Goal: Transaction & Acquisition: Subscribe to service/newsletter

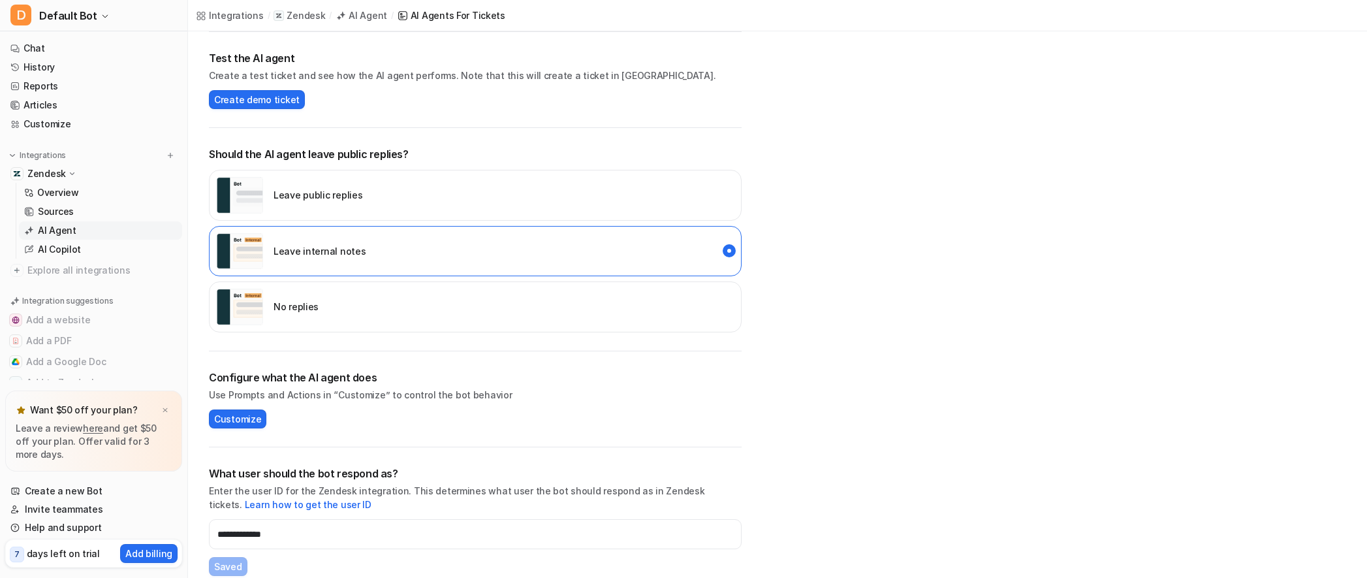
scroll to position [283, 0]
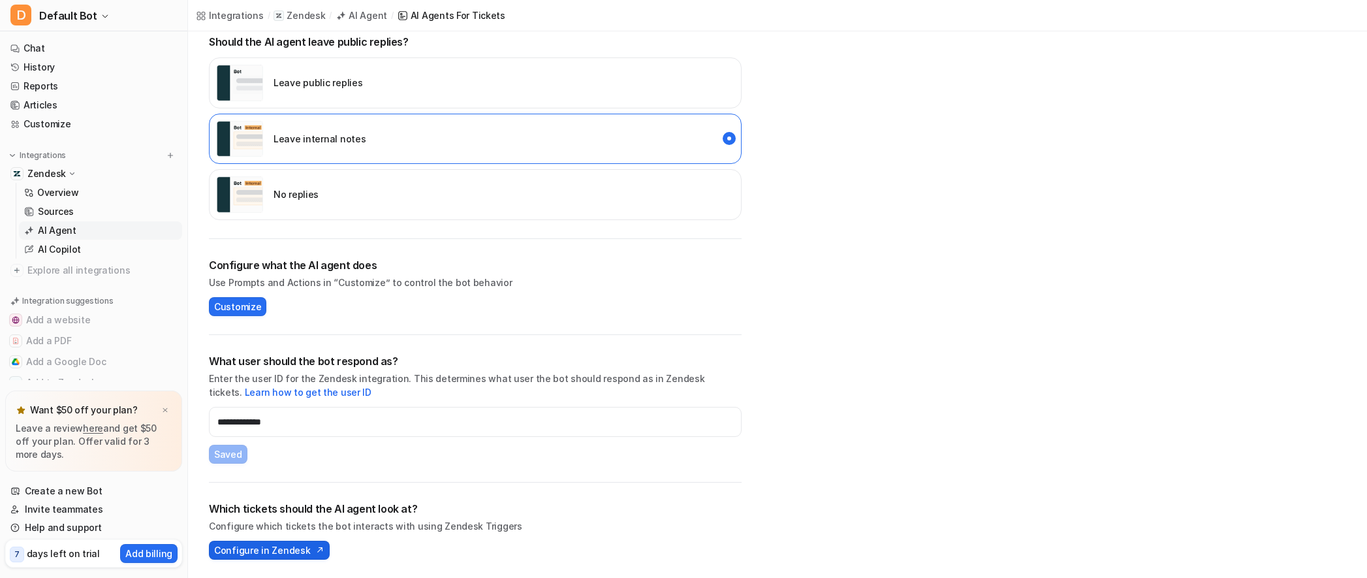
click at [253, 551] on span "Configure in Zendesk" at bounding box center [262, 550] width 96 height 14
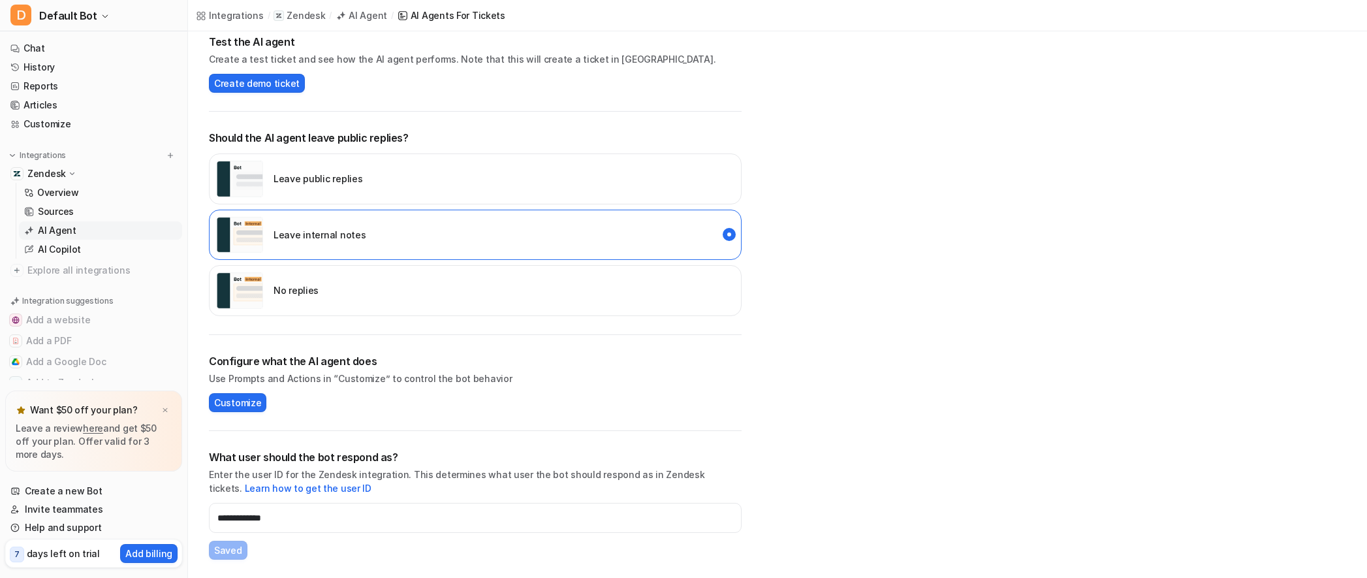
scroll to position [0, 0]
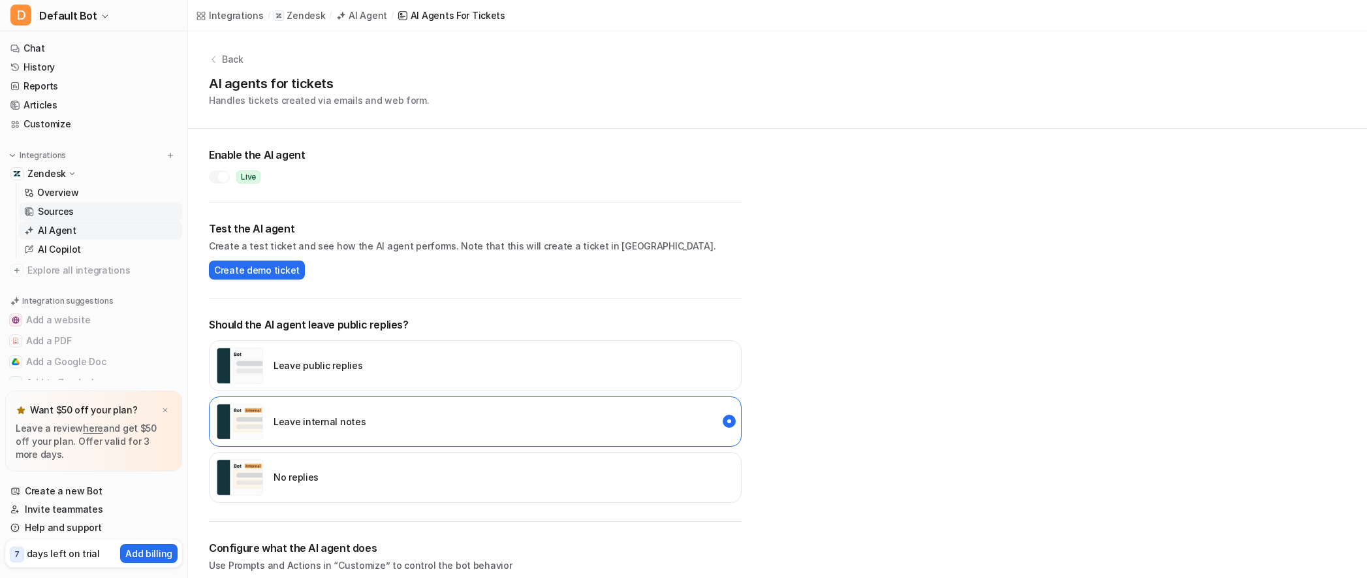
click at [63, 212] on p "Sources" at bounding box center [56, 211] width 36 height 13
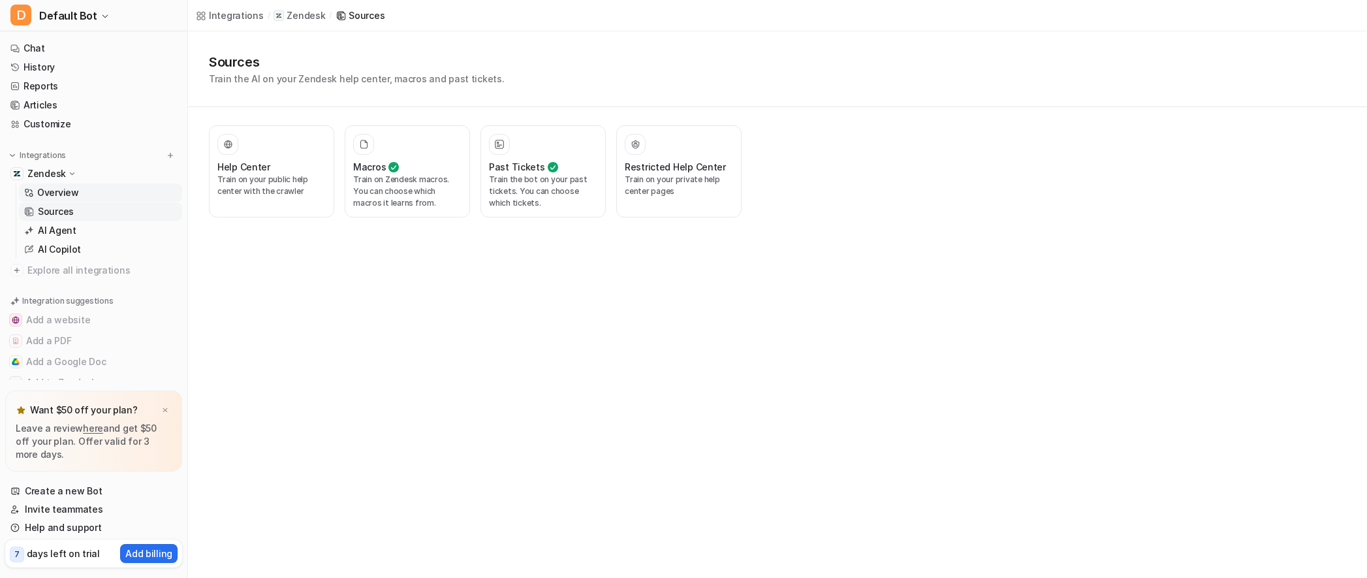
click at [64, 200] on link "Overview" at bounding box center [100, 193] width 163 height 18
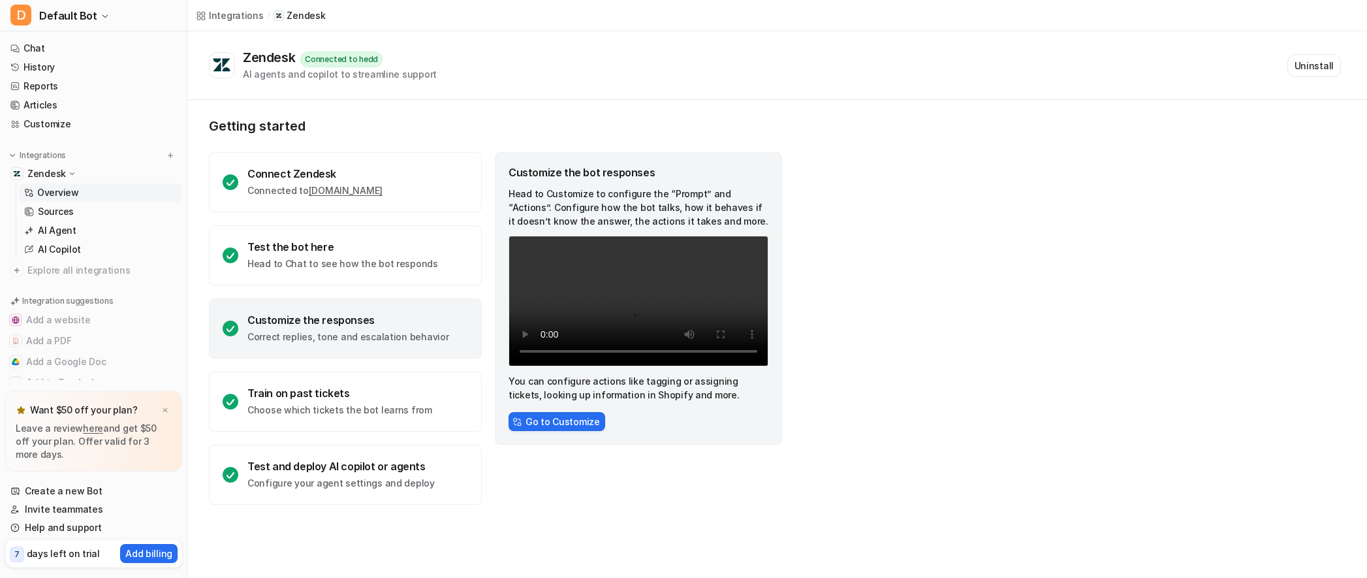
click at [64, 197] on p "Overview" at bounding box center [58, 192] width 42 height 13
click at [339, 417] on div "Train on past tickets Choose which tickets the bot learns from" at bounding box center [345, 402] width 273 height 60
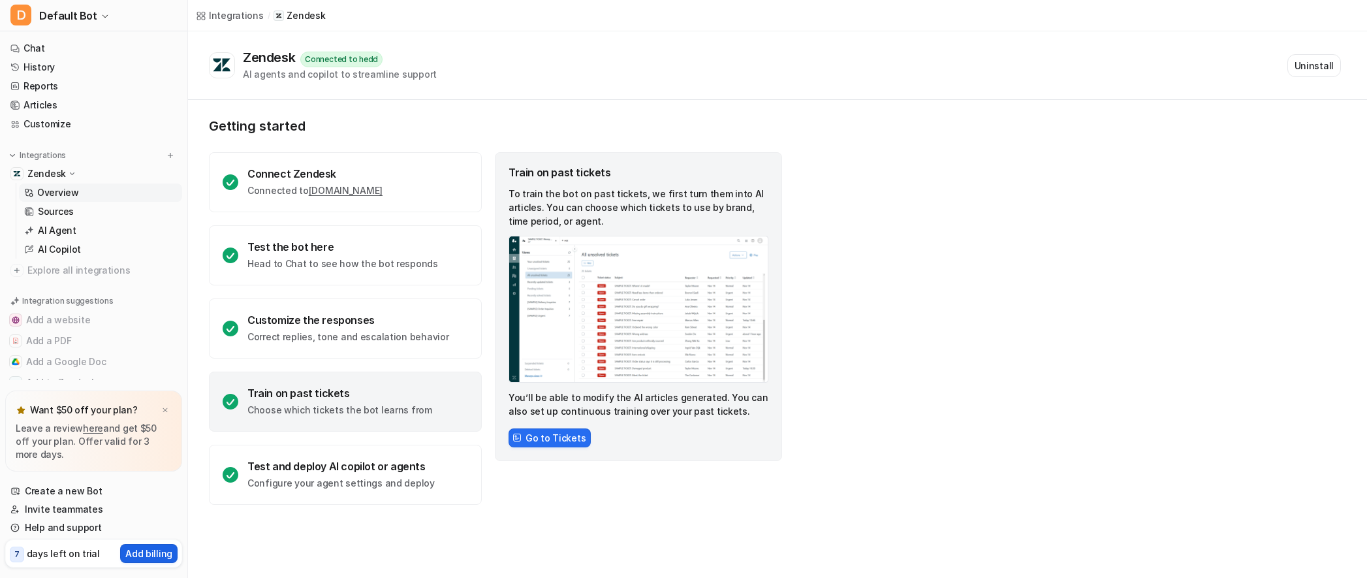
click at [135, 553] on p "Add billing" at bounding box center [148, 554] width 47 height 14
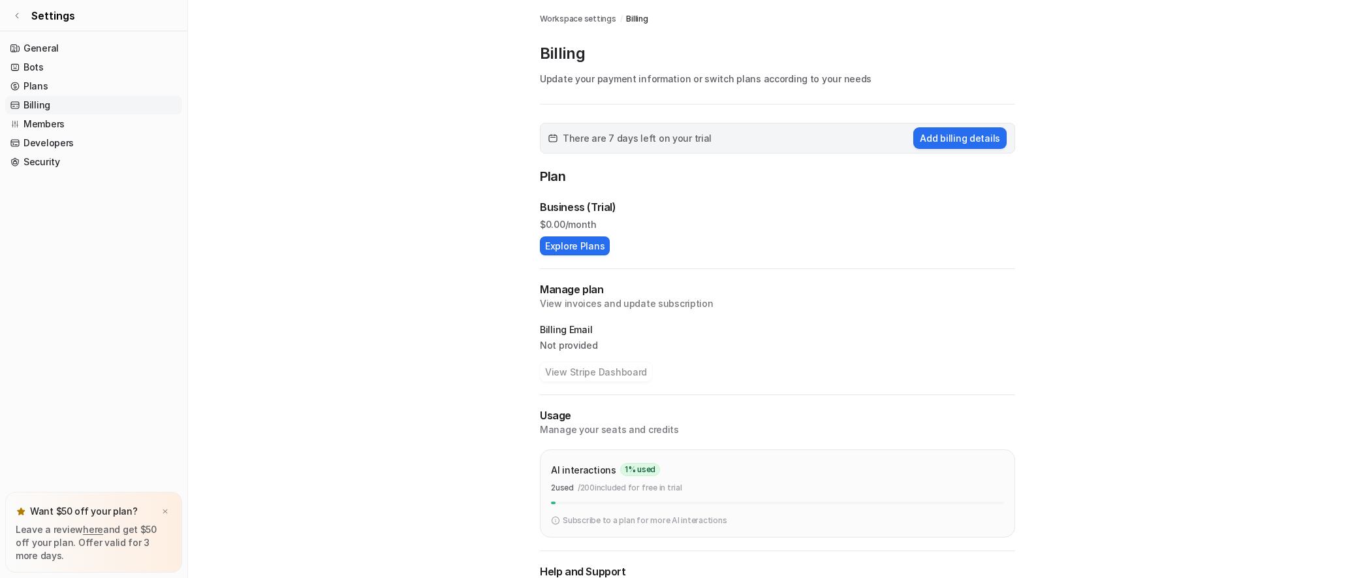
scroll to position [25, 0]
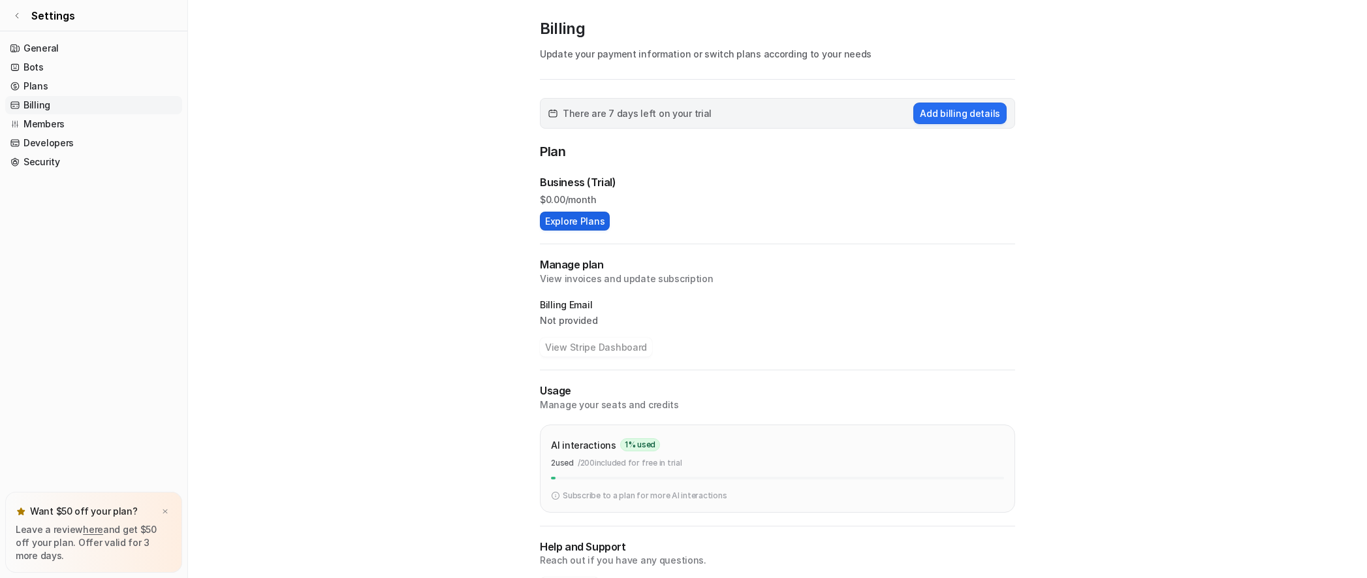
click at [606, 216] on button "Explore Plans" at bounding box center [575, 221] width 70 height 19
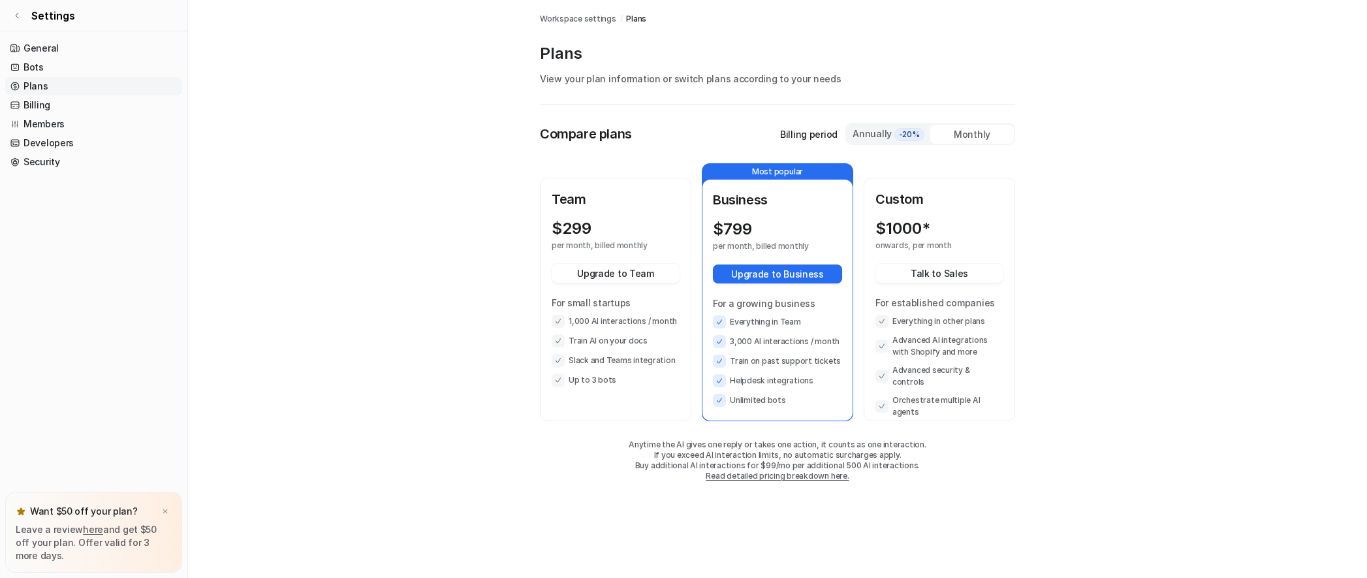
click at [845, 146] on div "Compare plans Billing period Annually -20% Monthly Team $ 299 per month, billed…" at bounding box center [777, 315] width 475 height 385
click at [852, 138] on div "Annually -20%" at bounding box center [888, 134] width 73 height 14
click at [524, 186] on main "Workspace settings / Plans Plans View your plan information or switch plans acc…" at bounding box center [777, 253] width 1179 height 507
click at [404, 175] on main "Workspace settings / Plans Plans View your plan information or switch plans acc…" at bounding box center [777, 253] width 1179 height 507
click at [574, 182] on div "Team $ 239 20 % off per month, billed annually Upgrade to Team For small startu…" at bounding box center [615, 299] width 149 height 241
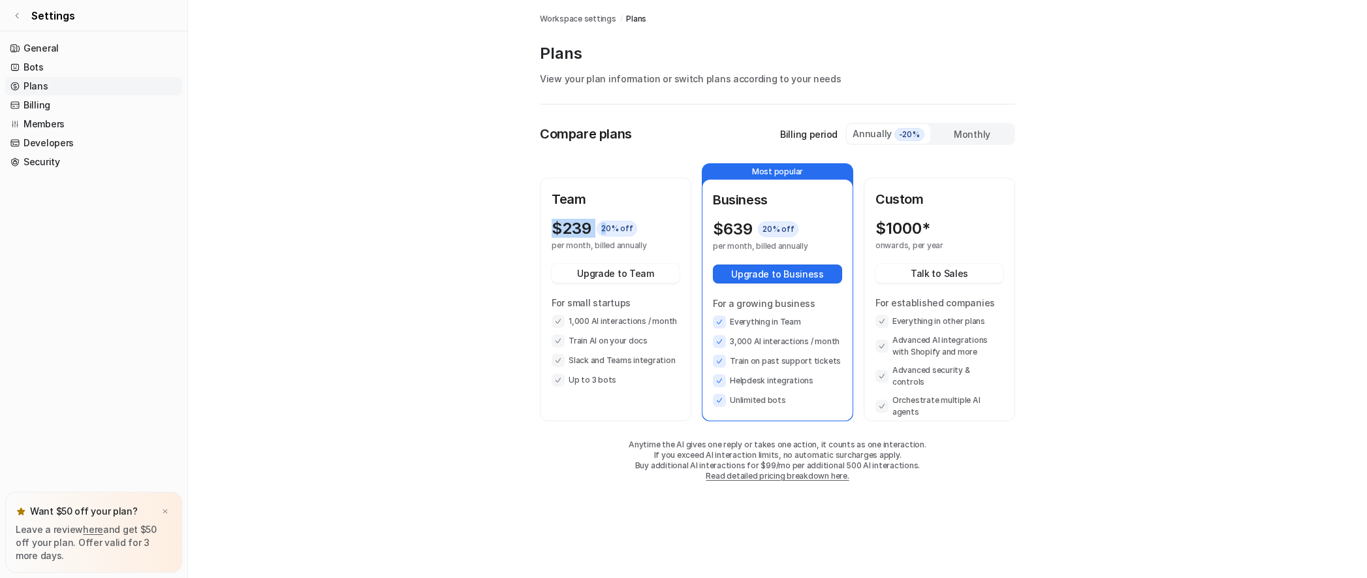
drag, startPoint x: 556, startPoint y: 229, endPoint x: 604, endPoint y: 225, distance: 47.8
click at [604, 225] on div "$ 239 20 % off" at bounding box center [604, 228] width 104 height 18
click at [590, 200] on p "Team" at bounding box center [616, 199] width 128 height 20
click at [33, 52] on link "General" at bounding box center [93, 48] width 177 height 18
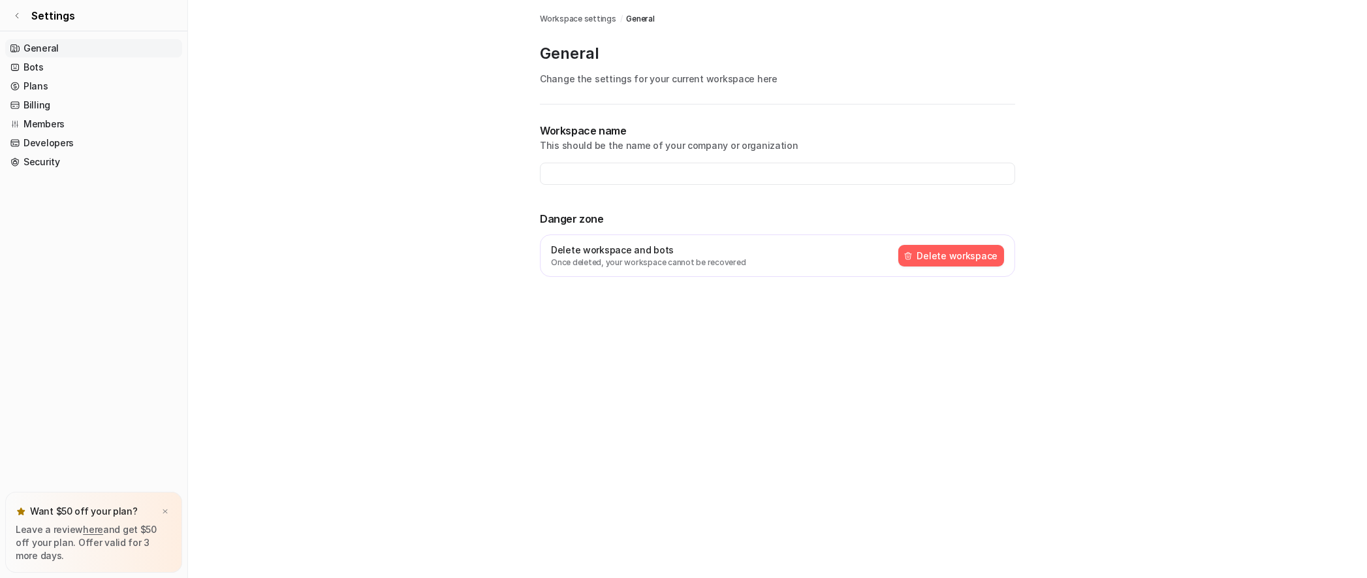
type input "**********"
click at [37, 65] on link "Bots" at bounding box center [93, 67] width 177 height 18
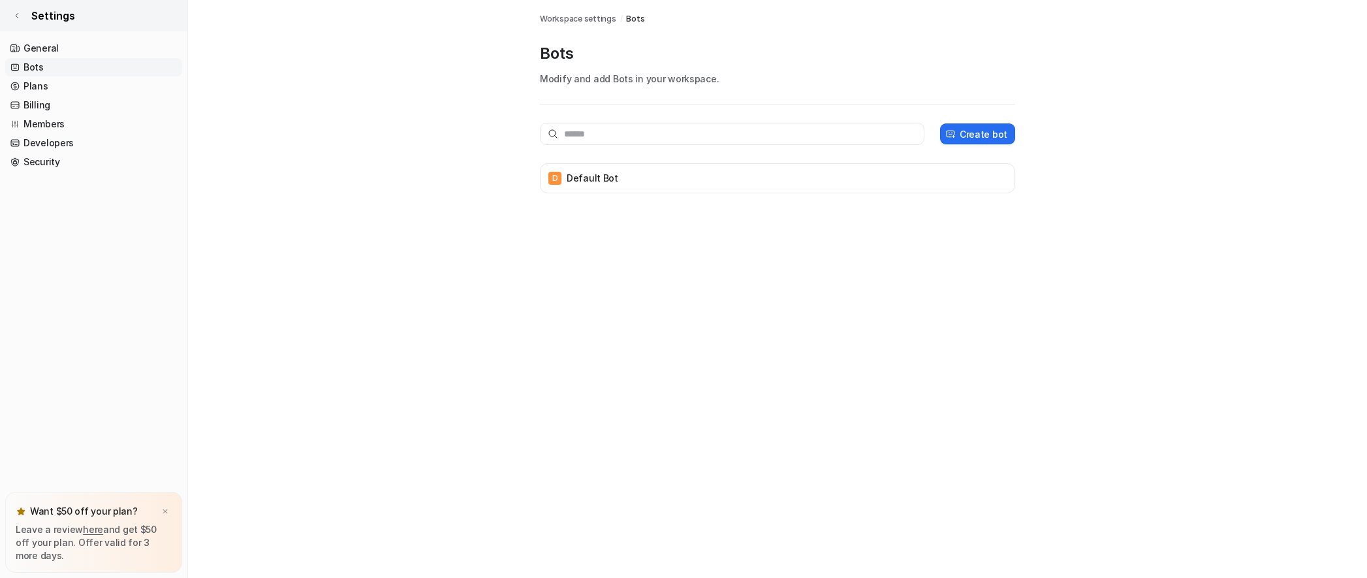
click at [12, 20] on link "Settings" at bounding box center [93, 15] width 187 height 31
click at [14, 16] on icon at bounding box center [17, 16] width 8 height 8
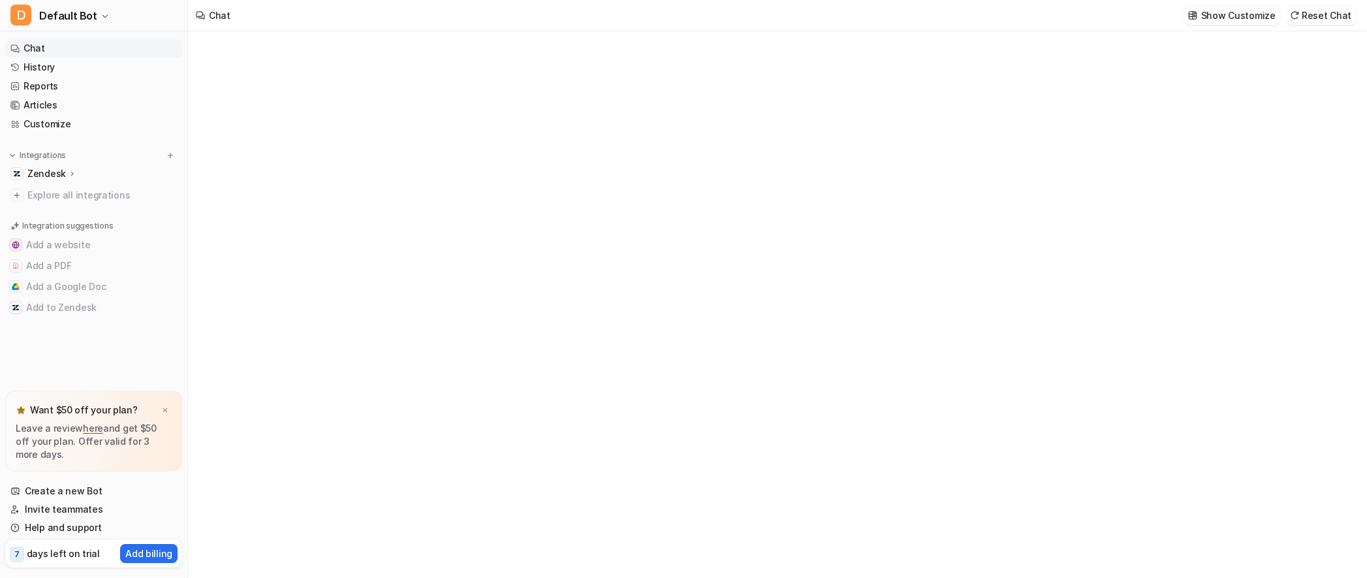
type textarea "**********"
click at [51, 167] on p "Zendesk" at bounding box center [46, 173] width 39 height 13
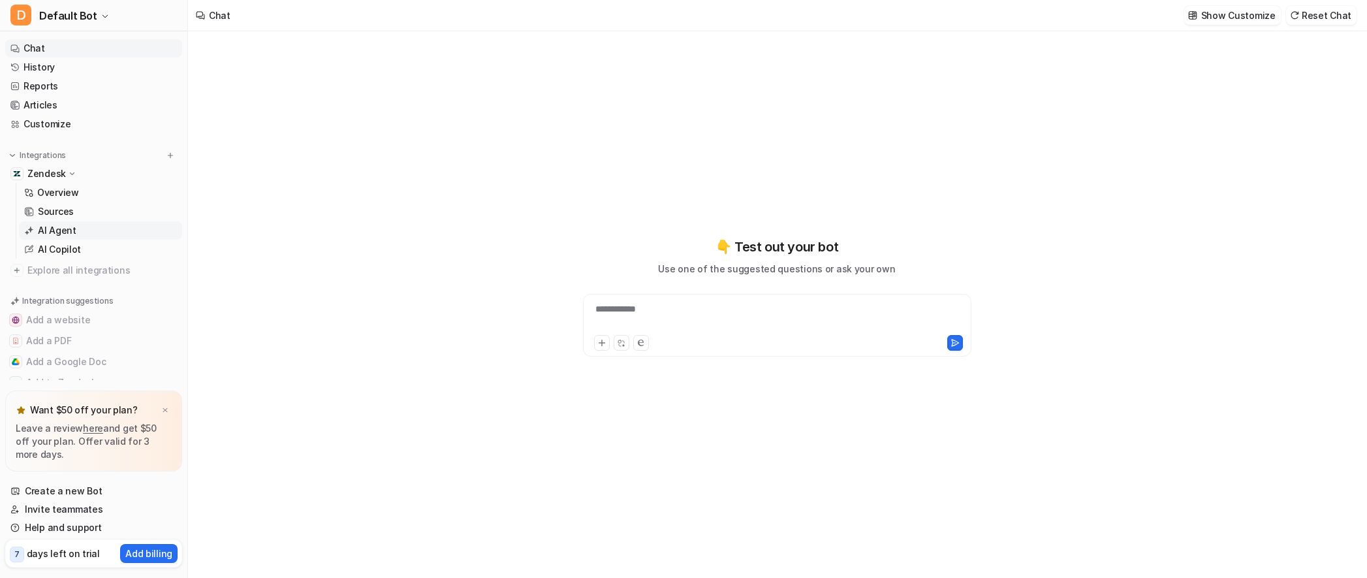
click at [56, 227] on p "AI Agent" at bounding box center [57, 230] width 39 height 13
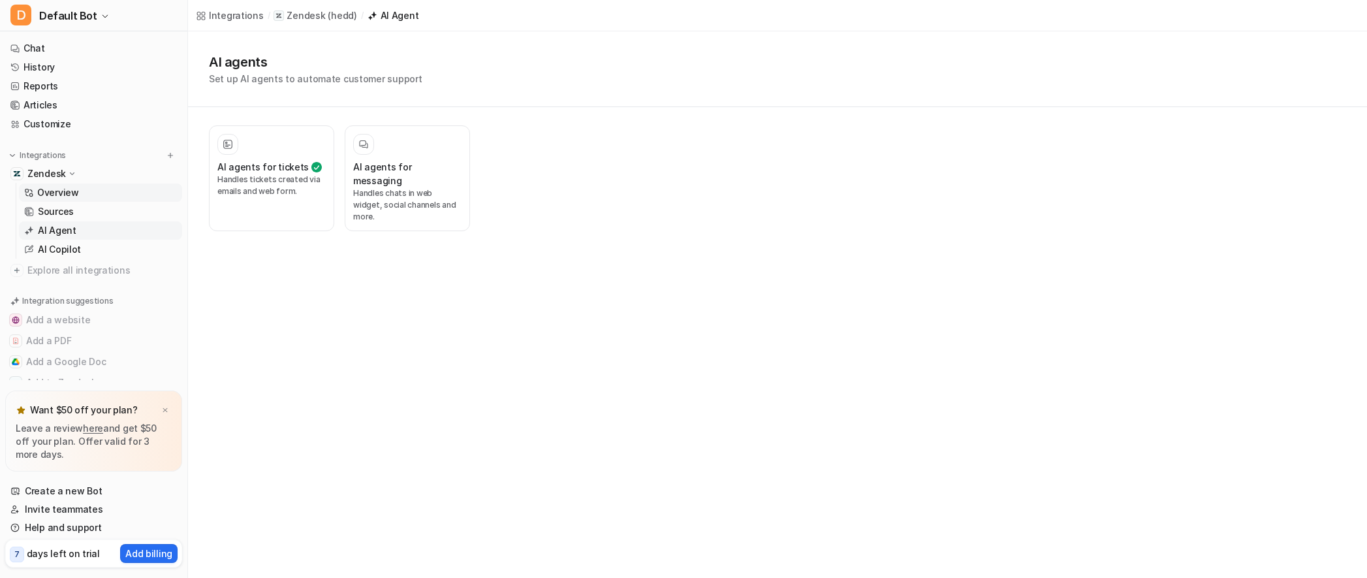
click at [67, 188] on p "Overview" at bounding box center [58, 192] width 42 height 13
